Goal: Communication & Community: Answer question/provide support

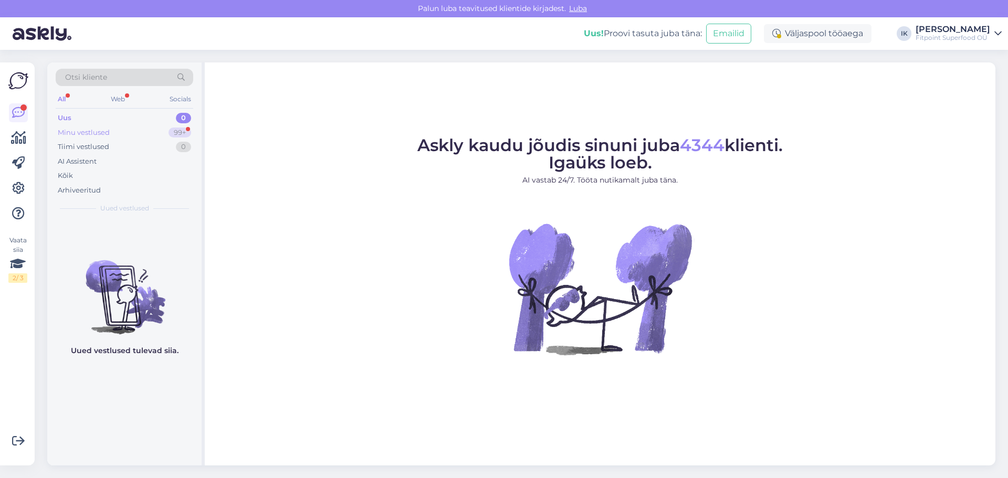
click at [139, 134] on div "Minu vestlused 99+" at bounding box center [125, 132] width 138 height 15
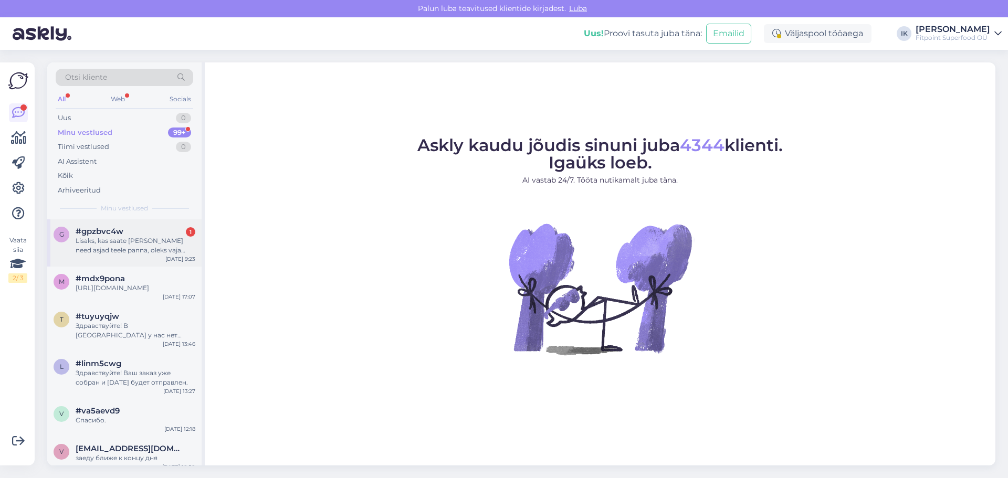
click at [143, 240] on div "Lisaks, kas saate [PERSON_NAME] need asjad teele panna, oleks vaja kiiremas kor…" at bounding box center [136, 245] width 120 height 19
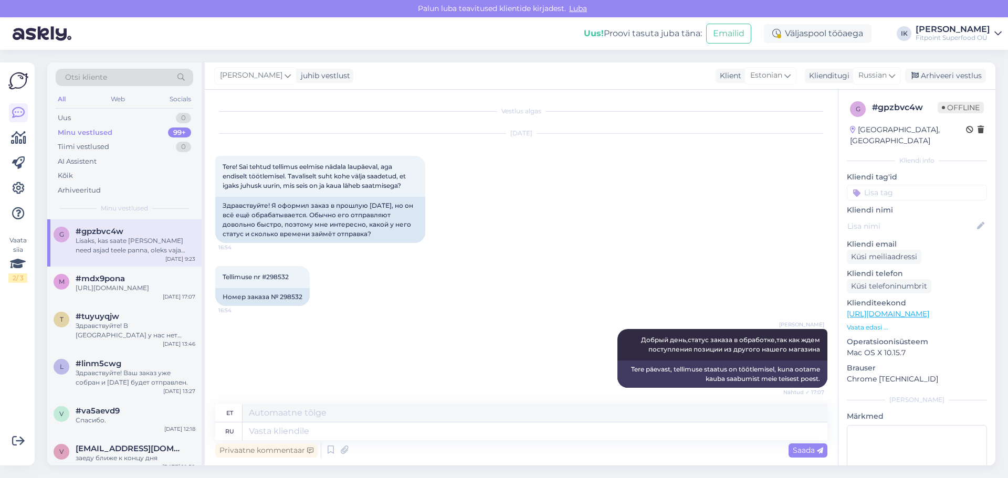
scroll to position [1139, 0]
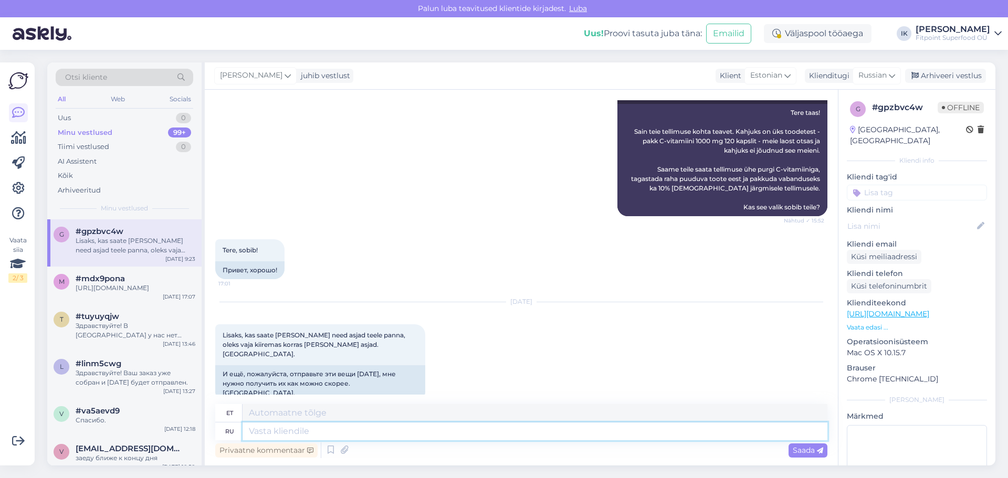
click at [426, 432] on textarea at bounding box center [535, 432] width 585 height 18
type textarea "Здравствуйте!"
type textarea "Tere!"
type textarea "Здравствуйте! Ваш з"
type textarea "Tere! Teie oma"
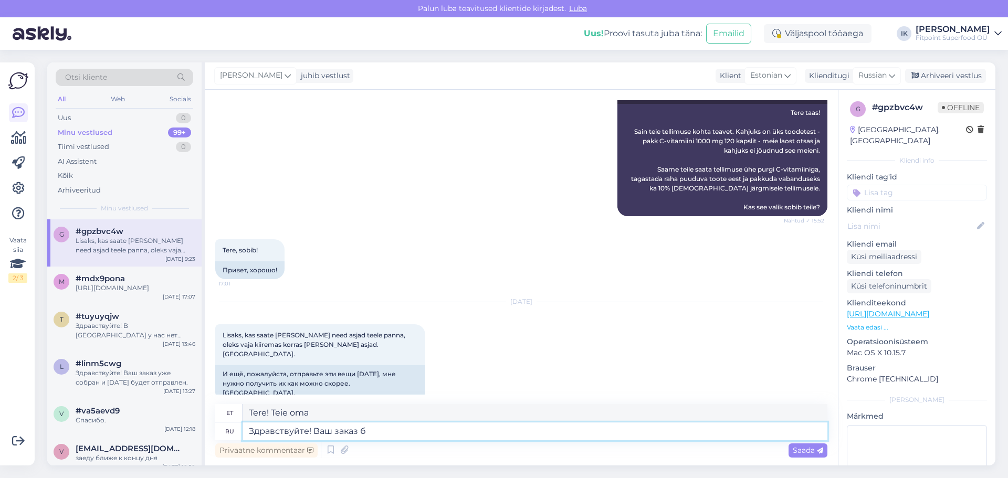
type textarea "Здравствуйте! Ваш заказ бу"
type textarea "Tere! Teie tellimus"
type textarea "Здравствуйте! Ваш заказ будеь сег"
type textarea "Tere! Teie tellimus on"
type textarea "Здравствуйте! Ваш заказ будеь [DATE] у"
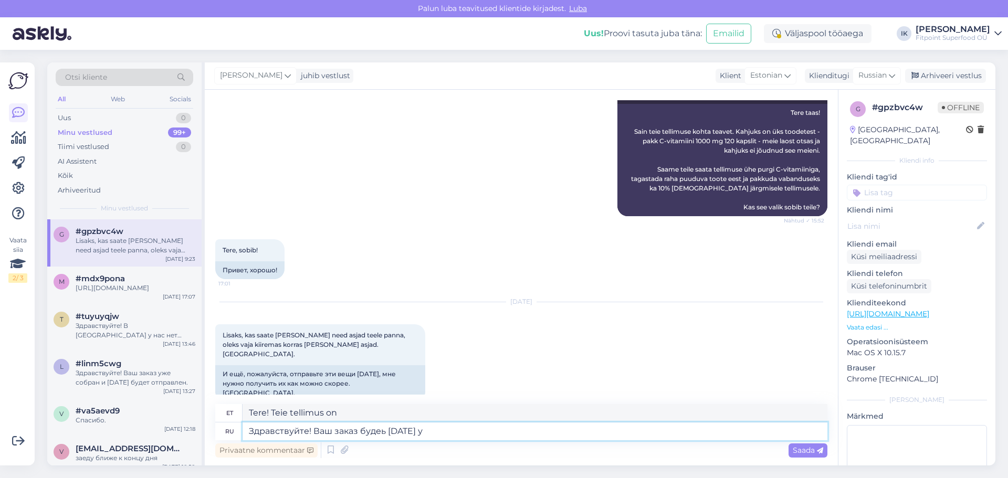
type textarea "Tere! Teie tellimus saabub täna"
type textarea "Здравствуйте! Ваш заказ будеь [DATE] уже пер"
type textarea "Tere! Teie tellimus jõuab [PERSON_NAME] kohale."
type textarea "Здравствуйте! Ваш заказ будеь [DATE] уже передан к"
type textarea "Tere! Teie tellimus saadetakse täna teele."
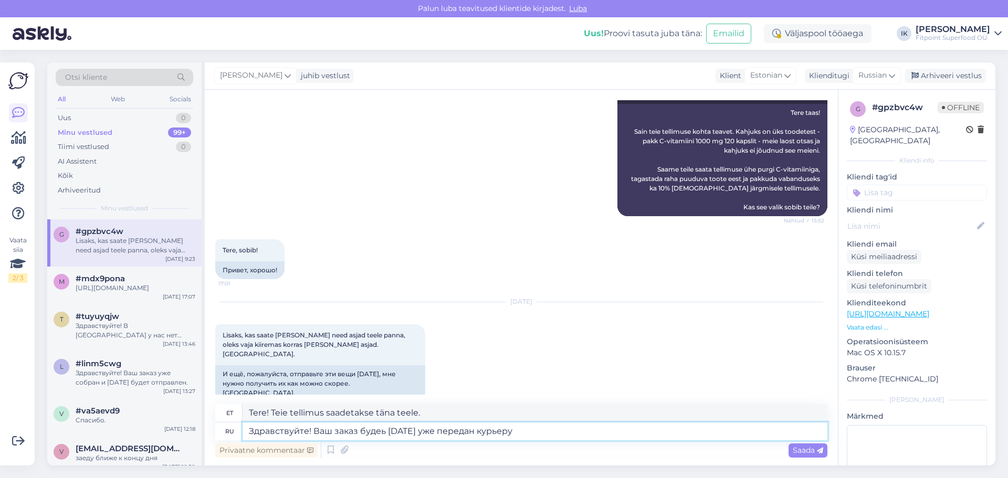
type textarea "Здравствуйте! Ваш заказ будеь [DATE] уже передан курьеру!"
type textarea "Tere! [GEOGRAPHIC_DATA] täna kullerile üle!"
click at [565, 434] on textarea "Здравствуйте! Ваш заказ будеь [DATE] уже передан курьеру!" at bounding box center [535, 432] width 585 height 18
paste textarea "16.83"
type textarea "Здравствуйте! Ваш заказ будеь [DATE] уже передан курьеру."
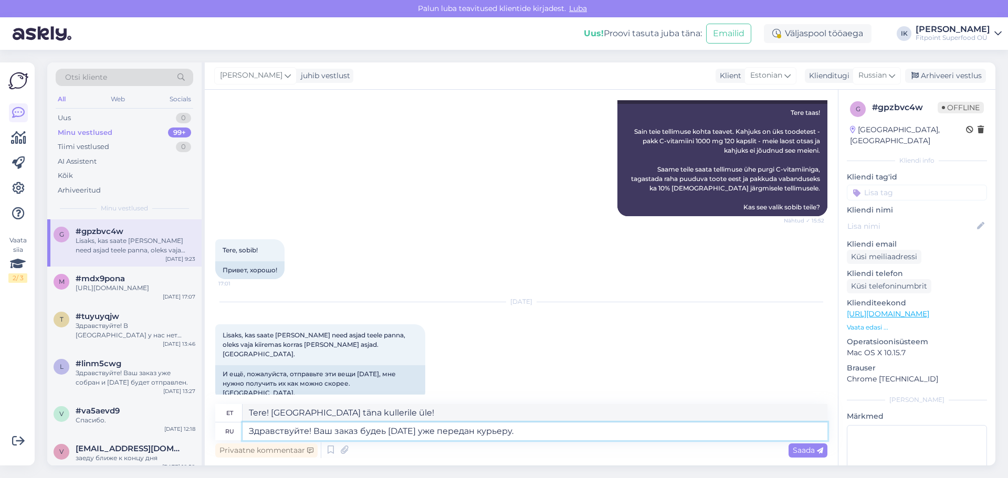
type textarea "Tere! [GEOGRAPHIC_DATA] täna kullerile üle."
